Goal: Task Accomplishment & Management: Use online tool/utility

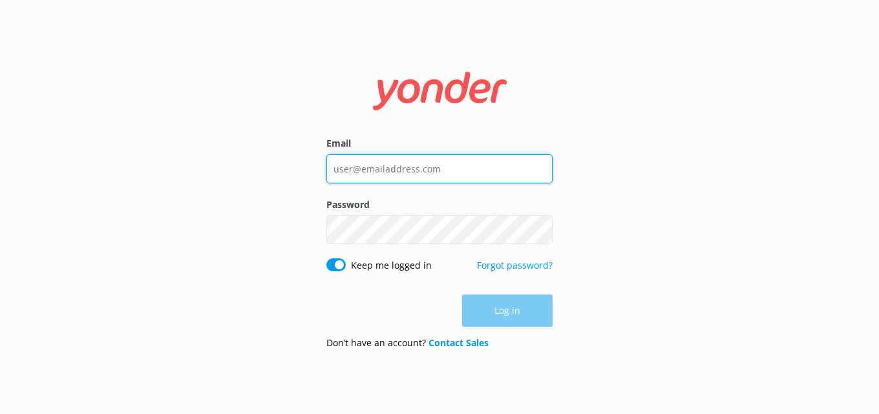
type input "[PERSON_NAME][EMAIL_ADDRESS][PERSON_NAME][DOMAIN_NAME]"
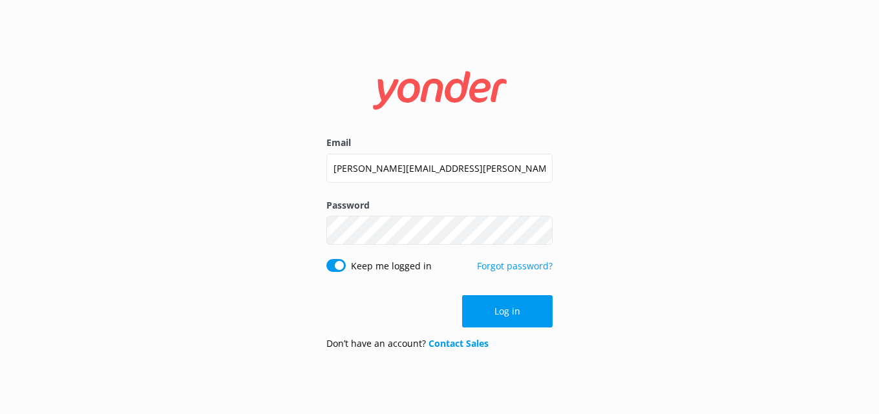
click at [503, 306] on div "Log in" at bounding box center [439, 311] width 226 height 32
click at [500, 308] on button "Log in" at bounding box center [507, 311] width 90 height 32
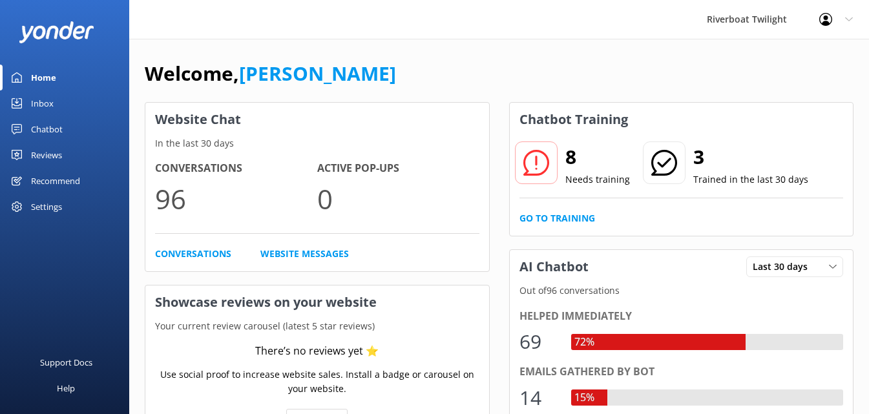
click at [537, 158] on use at bounding box center [536, 163] width 26 height 26
click at [557, 218] on link "Go to Training" at bounding box center [558, 218] width 76 height 14
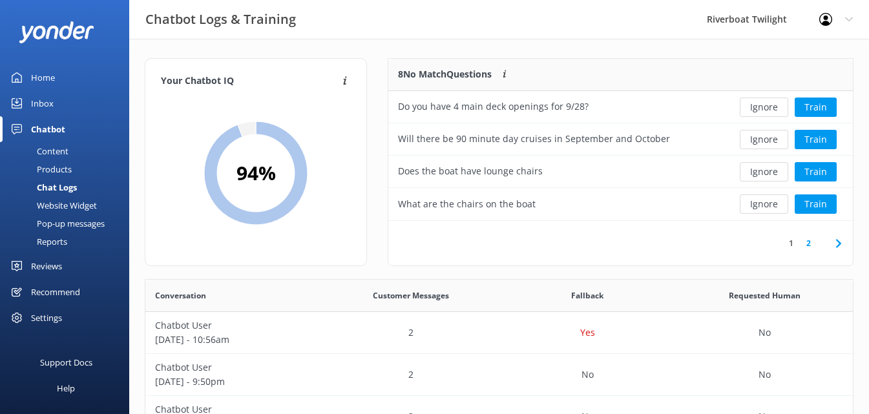
scroll to position [153, 454]
click at [767, 140] on button "Ignore" at bounding box center [764, 139] width 48 height 19
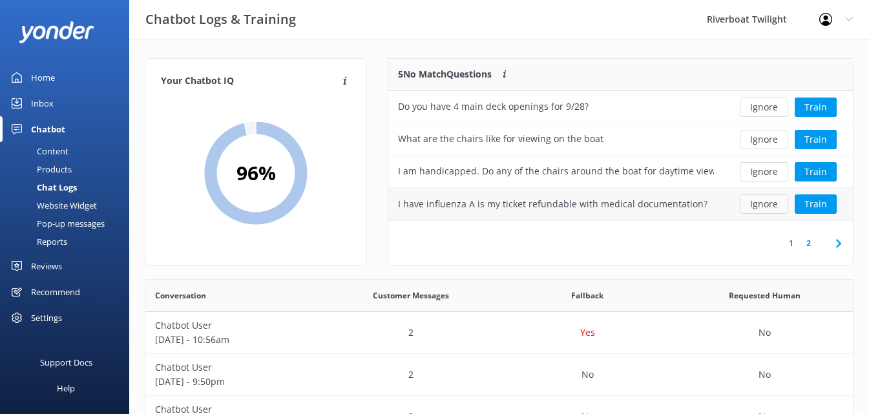
click at [763, 203] on button "Ignore" at bounding box center [764, 204] width 48 height 19
click at [763, 173] on button "Ignore" at bounding box center [764, 171] width 48 height 19
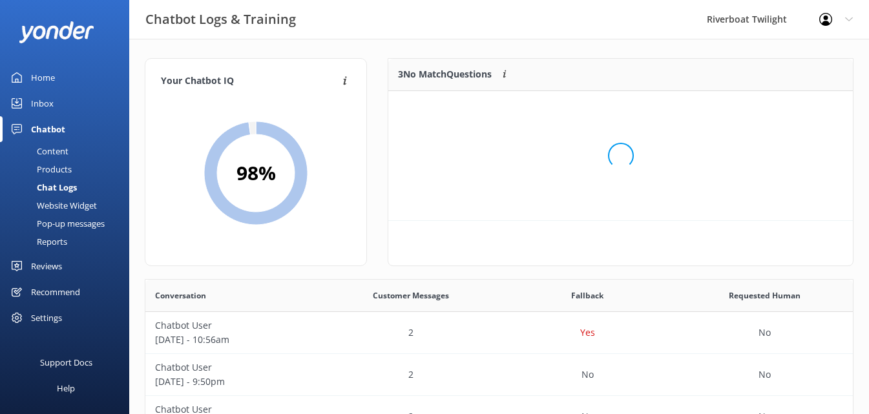
scroll to position [120, 454]
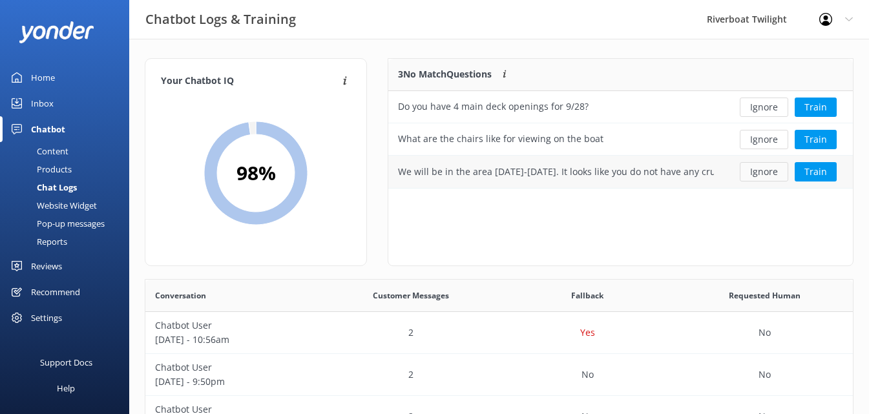
click at [766, 174] on button "Ignore" at bounding box center [764, 171] width 48 height 19
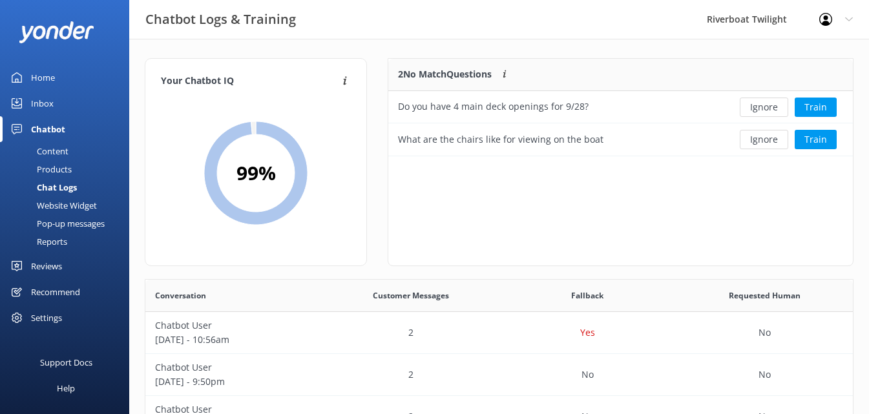
scroll to position [88, 454]
click at [451, 333] on div "2" at bounding box center [410, 333] width 177 height 42
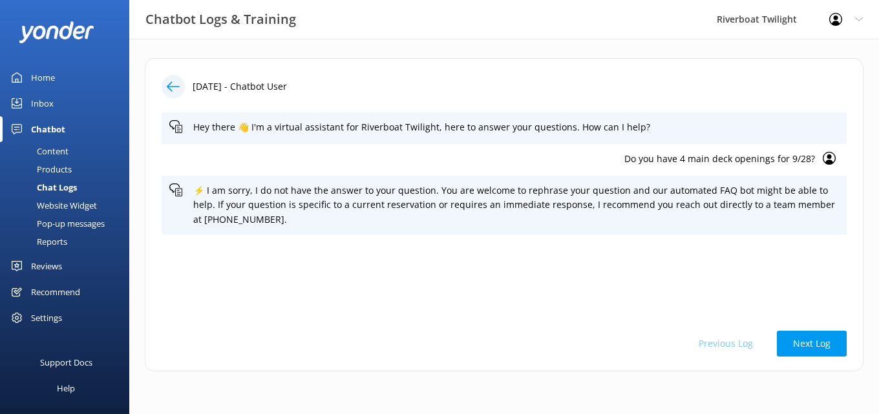
click at [594, 241] on div "Hey there 👋 I'm a virtual assistant for Riverboat Twilight, here to answer your…" at bounding box center [504, 214] width 685 height 204
click at [171, 86] on icon at bounding box center [173, 86] width 13 height 13
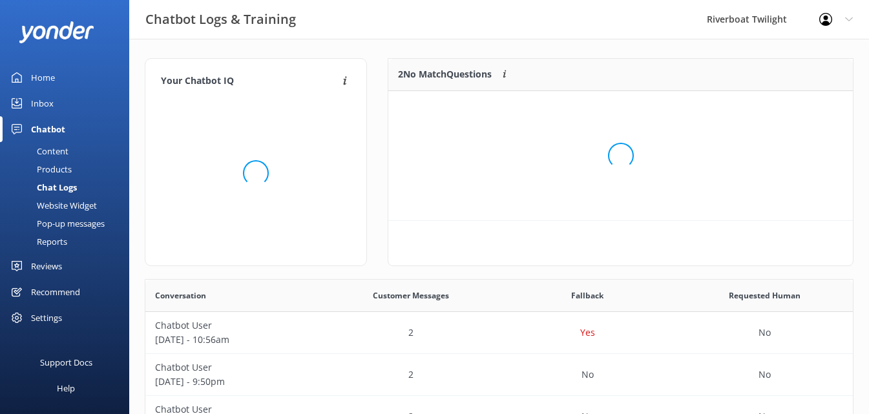
scroll to position [88, 454]
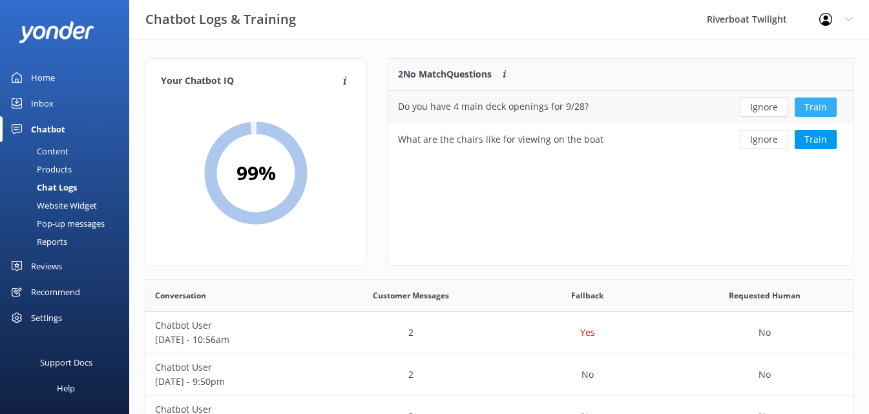
click at [803, 105] on button "Train" at bounding box center [816, 107] width 42 height 19
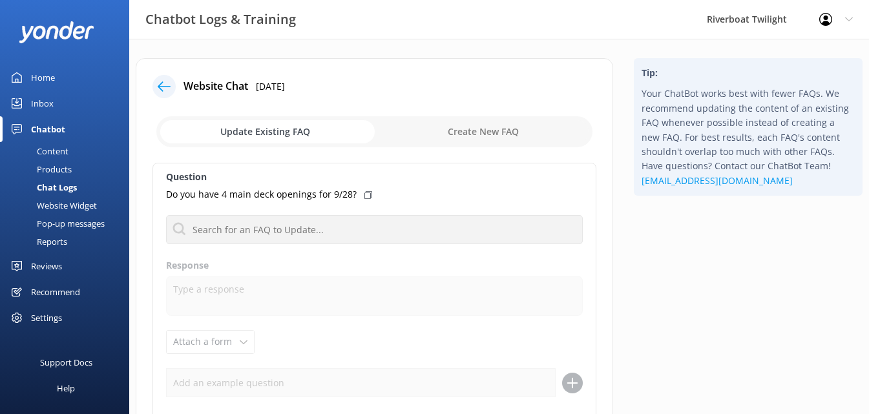
click at [162, 87] on icon at bounding box center [164, 86] width 13 height 13
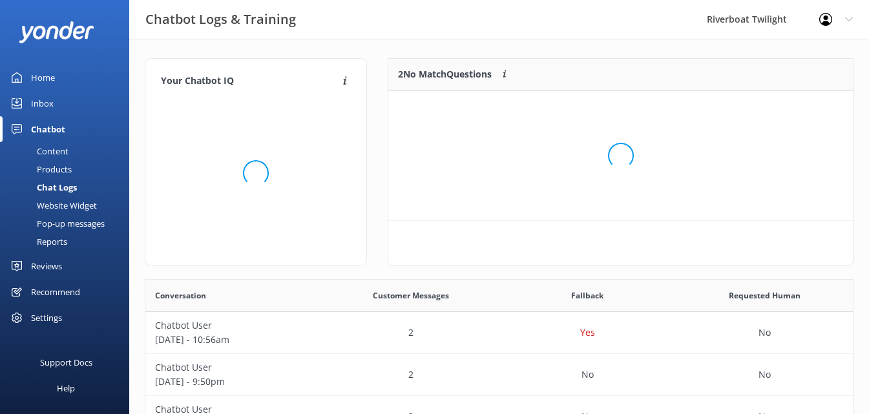
scroll to position [88, 454]
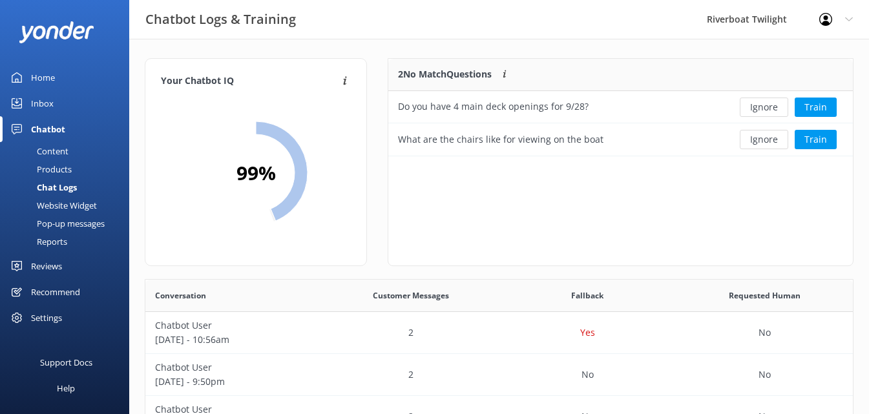
click at [500, 107] on div "Do you have 4 main deck openings for 9/28?" at bounding box center [493, 107] width 191 height 14
click at [450, 104] on div "Do you have 4 main deck openings for 9/28?" at bounding box center [493, 107] width 191 height 14
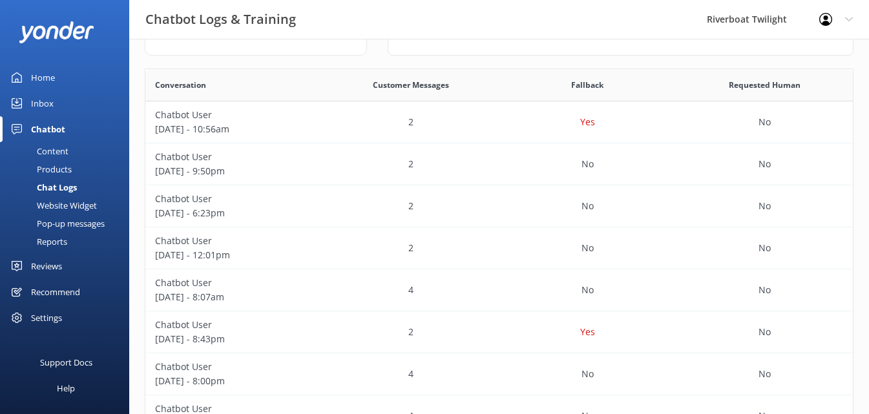
scroll to position [258, 0]
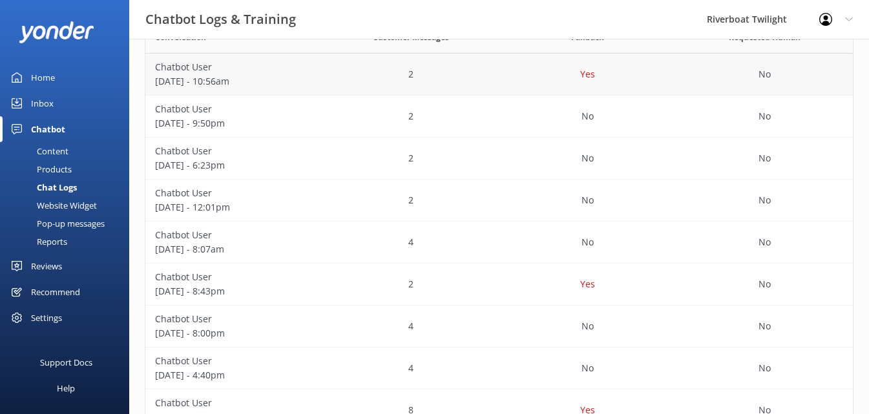
click at [522, 78] on div "Yes" at bounding box center [588, 75] width 177 height 42
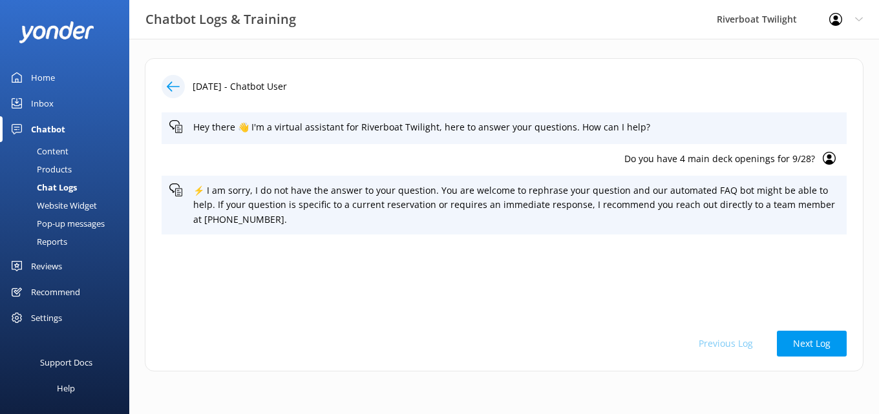
click at [718, 237] on div "Hey there 👋 I'm a virtual assistant for Riverboat Twilight, here to answer your…" at bounding box center [504, 214] width 685 height 204
click at [601, 154] on p "Do you have 4 main deck openings for 9/28?" at bounding box center [492, 159] width 646 height 14
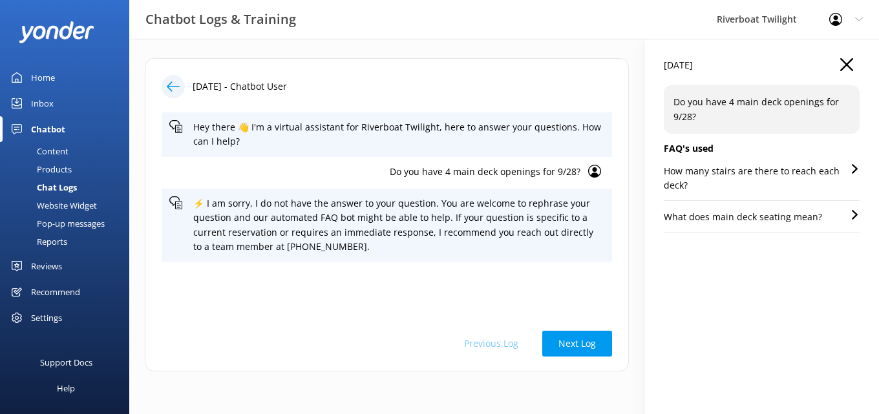
click at [413, 280] on div "Hey there 👋 I'm a virtual assistant for Riverboat Twilight, here to answer your…" at bounding box center [387, 214] width 450 height 204
click at [36, 76] on div "Home" at bounding box center [43, 78] width 24 height 26
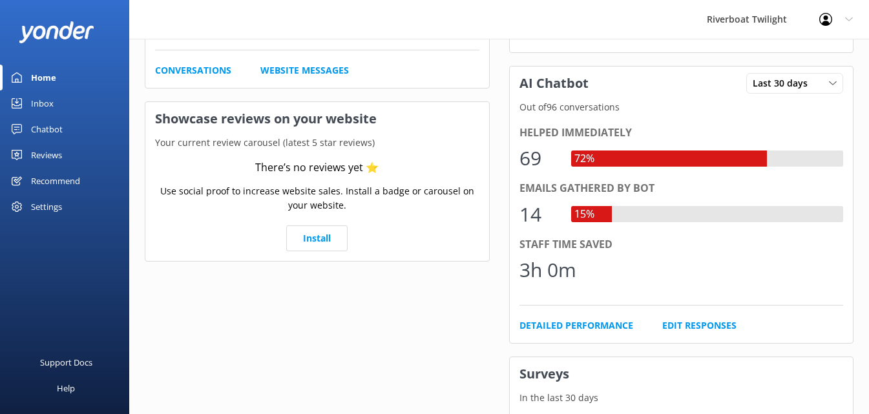
scroll to position [194, 0]
